Goal: Find contact information: Find contact information

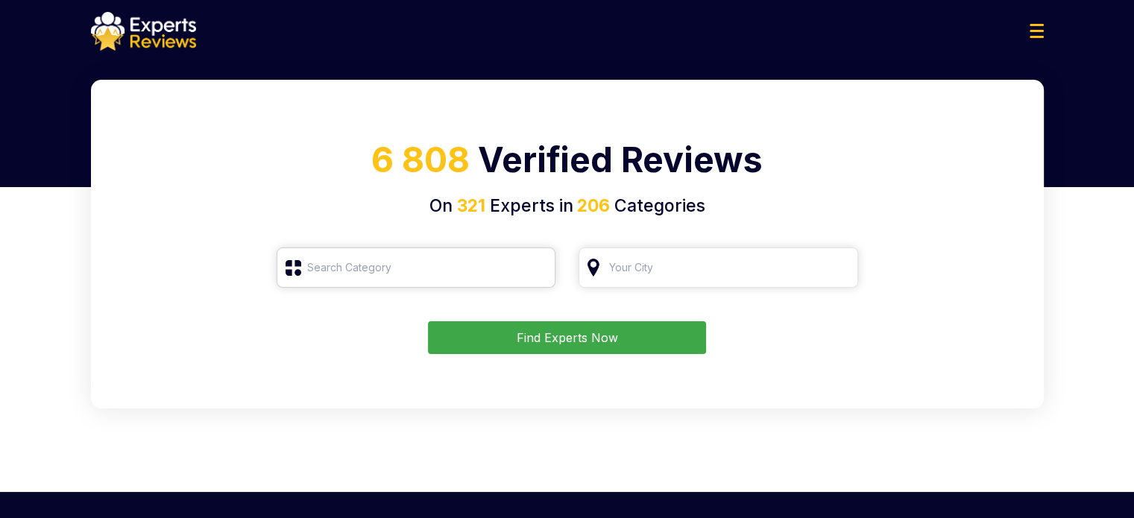
click at [453, 268] on input "search" at bounding box center [417, 268] width 280 height 40
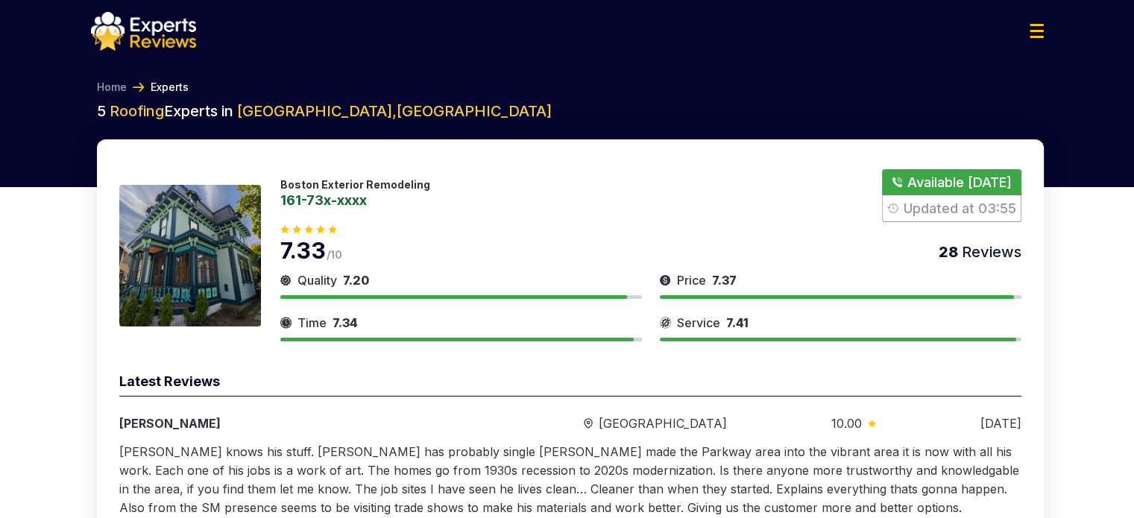
click at [966, 189] on button "Show Number" at bounding box center [951, 195] width 139 height 53
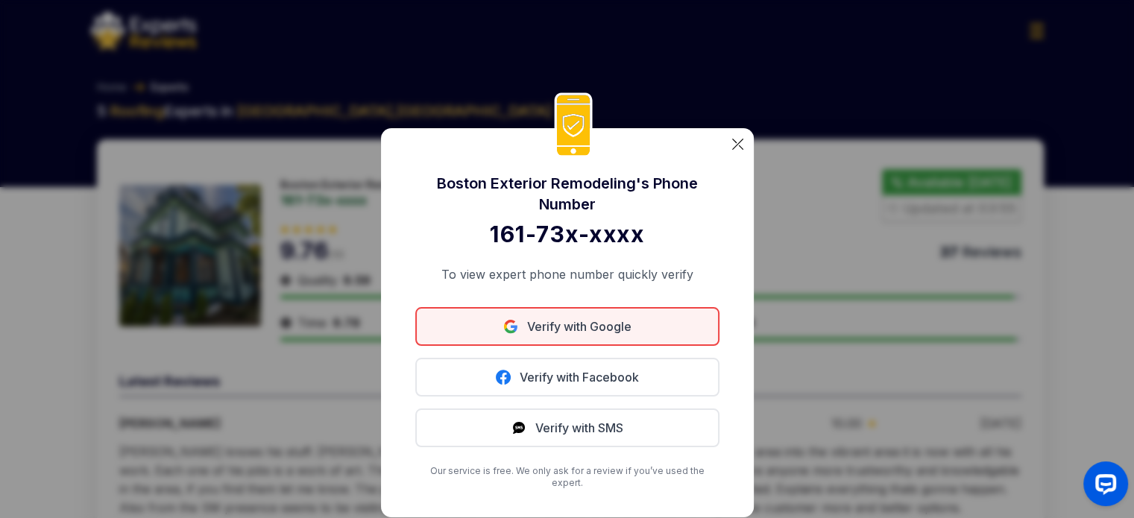
click at [611, 321] on link "Verify with Google" at bounding box center [567, 326] width 304 height 39
